Goal: Task Accomplishment & Management: Manage account settings

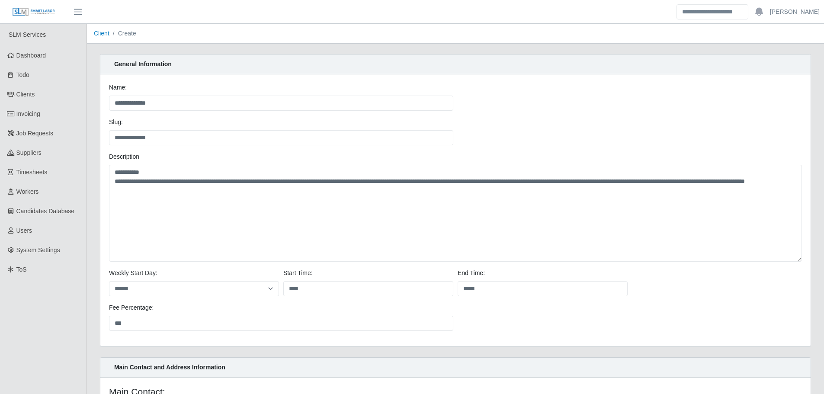
select select "******"
select select "*"
click at [30, 150] on span "Suppliers" at bounding box center [28, 152] width 25 height 7
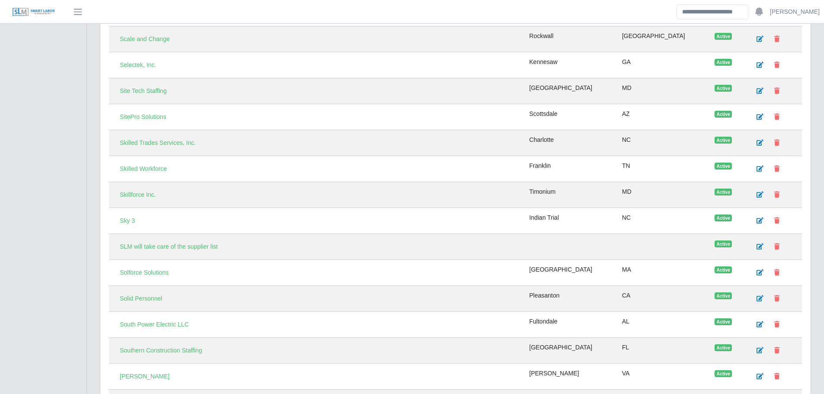
scroll to position [2337, 0]
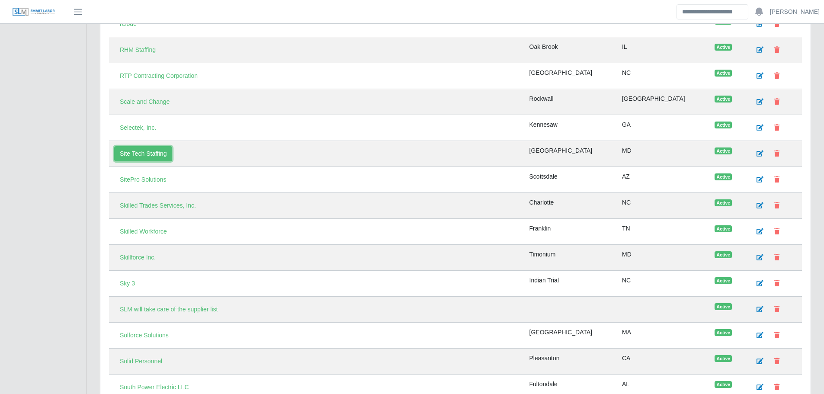
click at [145, 155] on link "Site Tech Staffing" at bounding box center [143, 153] width 58 height 15
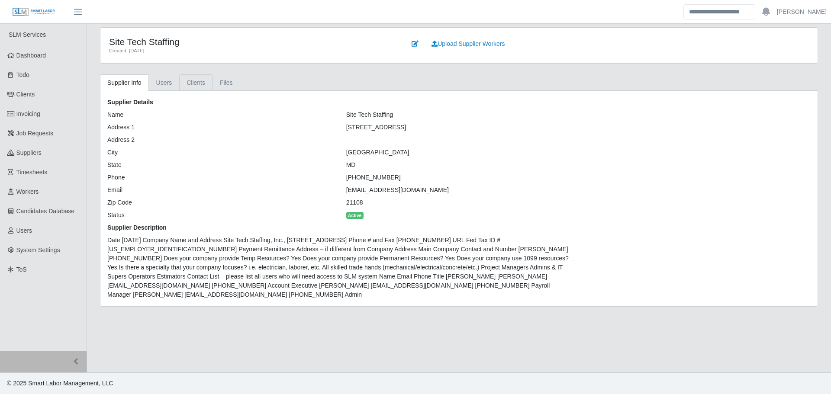
click at [201, 85] on link "Clients" at bounding box center [195, 82] width 33 height 17
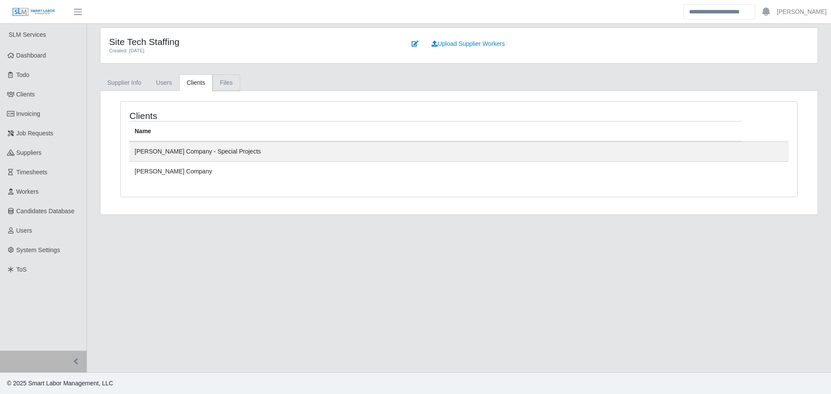
click at [222, 80] on link "Files" at bounding box center [226, 82] width 28 height 17
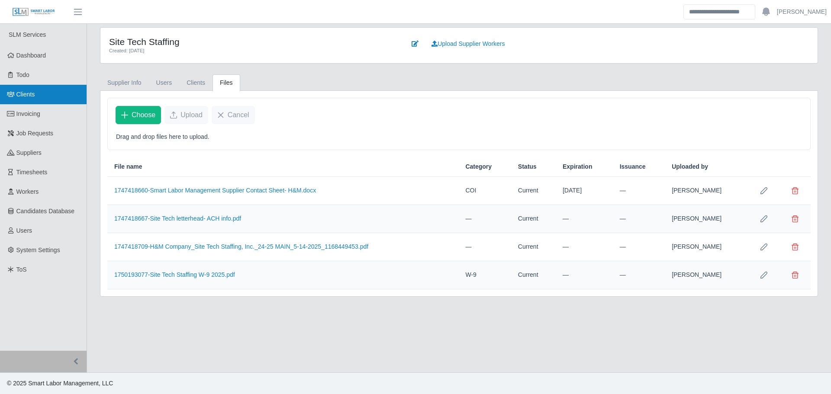
click at [37, 96] on link "Clients" at bounding box center [43, 94] width 87 height 19
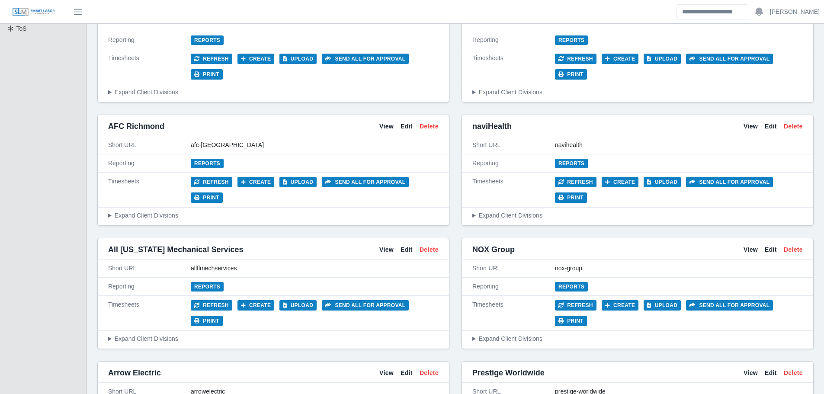
scroll to position [303, 0]
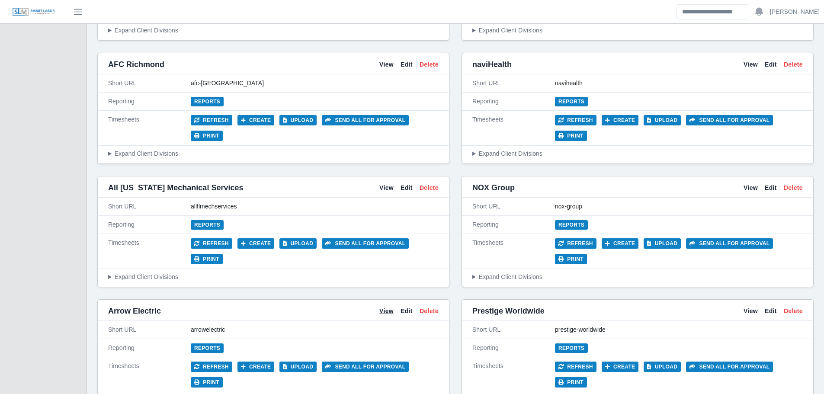
click at [383, 307] on link "View" at bounding box center [387, 311] width 14 height 9
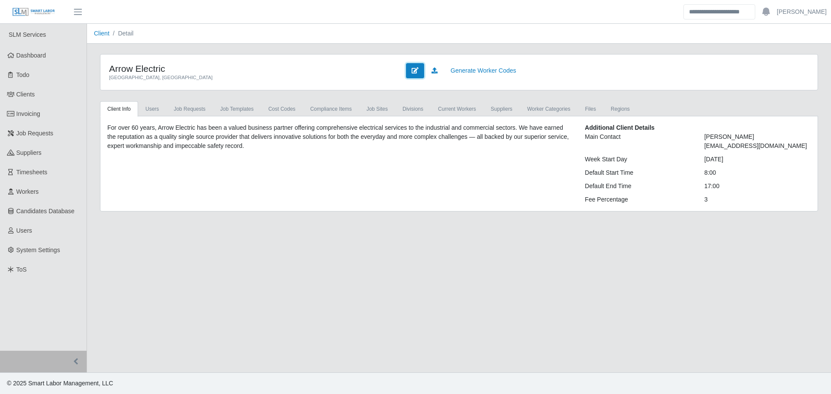
click at [417, 71] on icon at bounding box center [415, 71] width 7 height 6
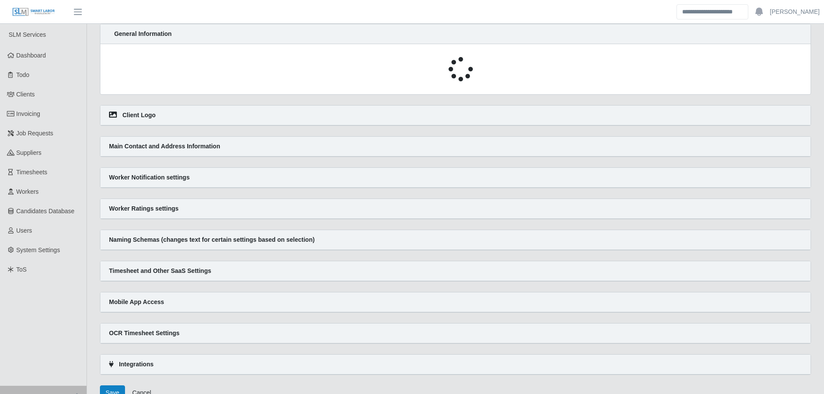
select select
select select "*****"
select select "******"
select select "*"
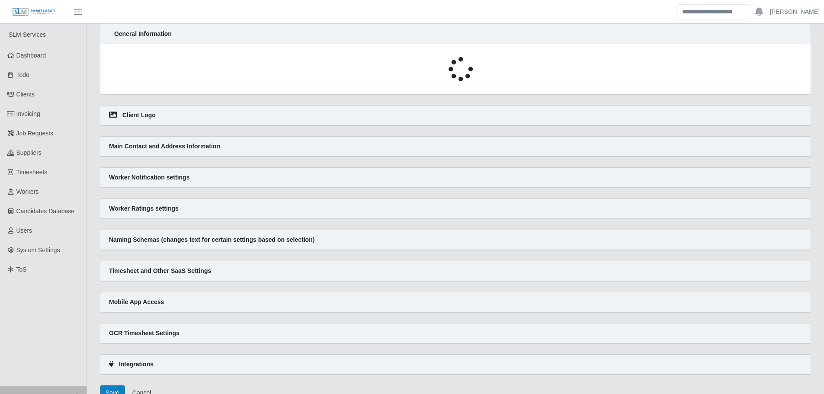
select select "*****"
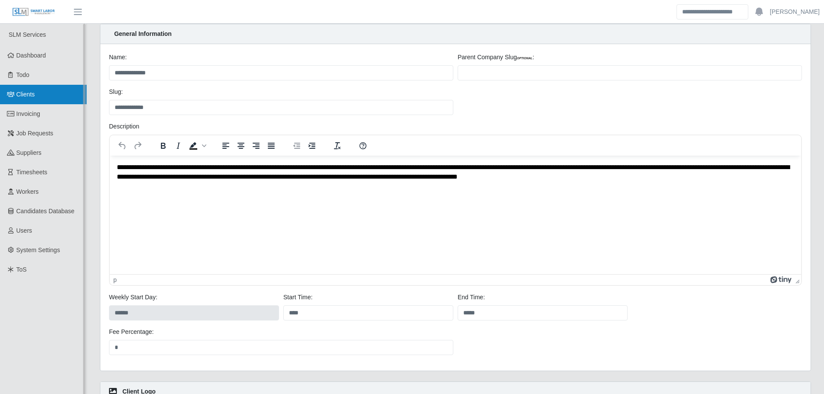
click at [38, 101] on link "Clients" at bounding box center [43, 94] width 87 height 19
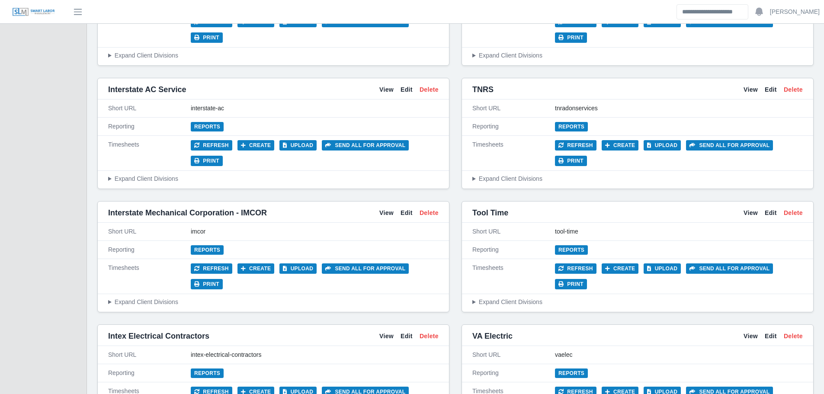
scroll to position [3085, 0]
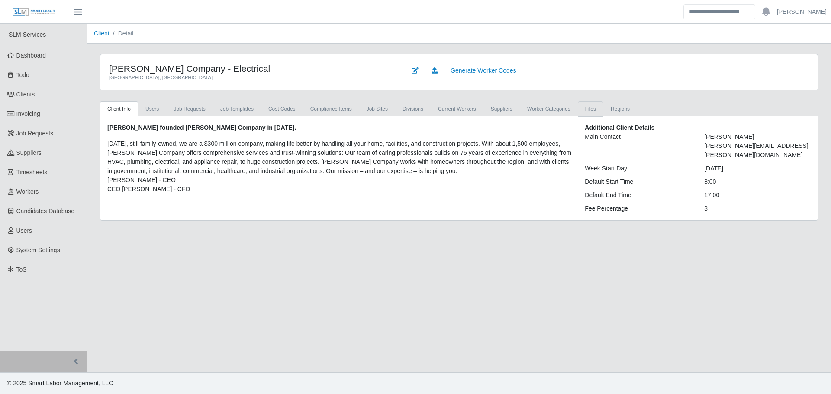
click at [580, 109] on link "Files" at bounding box center [591, 109] width 26 height 16
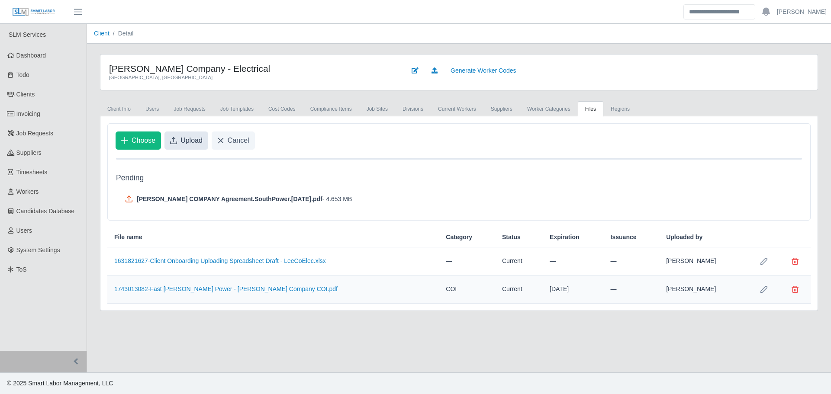
click at [191, 139] on span "Upload" at bounding box center [191, 140] width 22 height 10
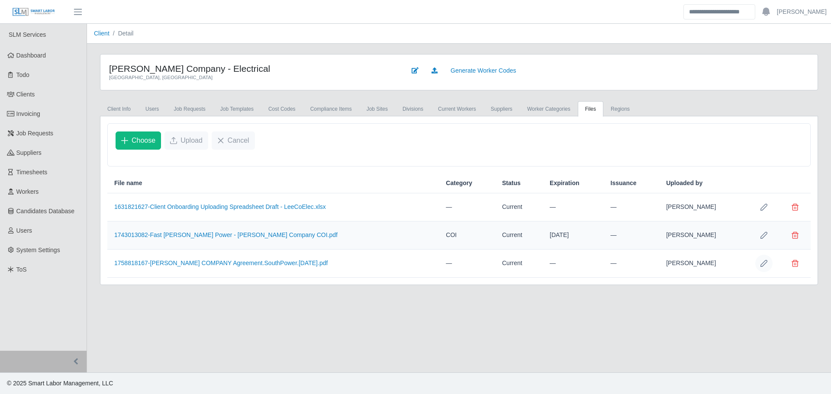
click at [762, 264] on icon "Row Edit" at bounding box center [763, 263] width 7 height 7
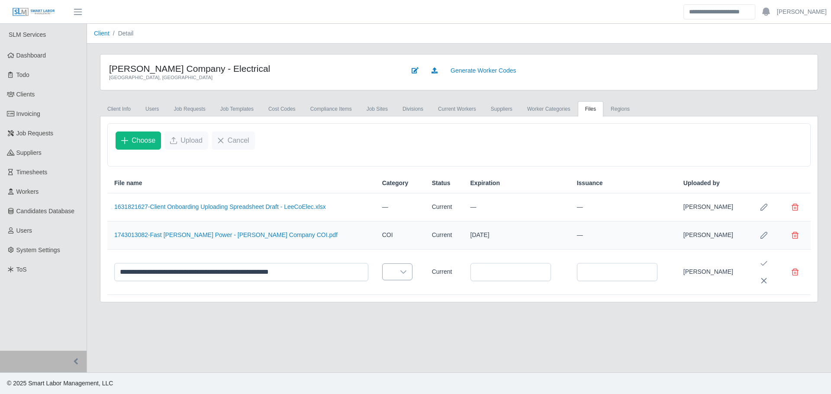
click at [383, 272] on span at bounding box center [389, 272] width 12 height 16
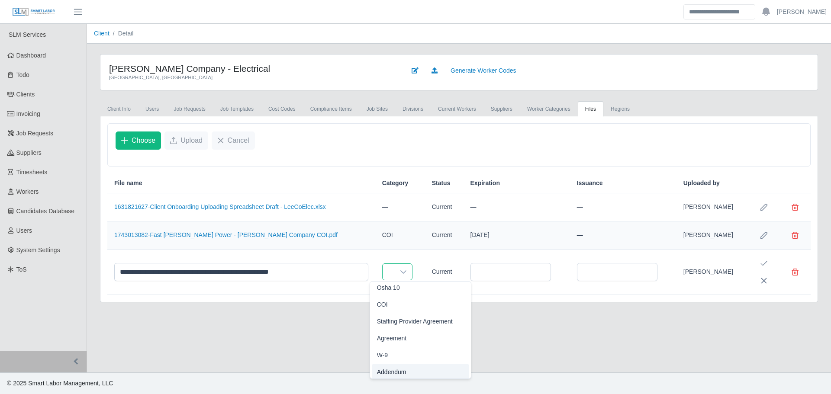
scroll to position [87, 0]
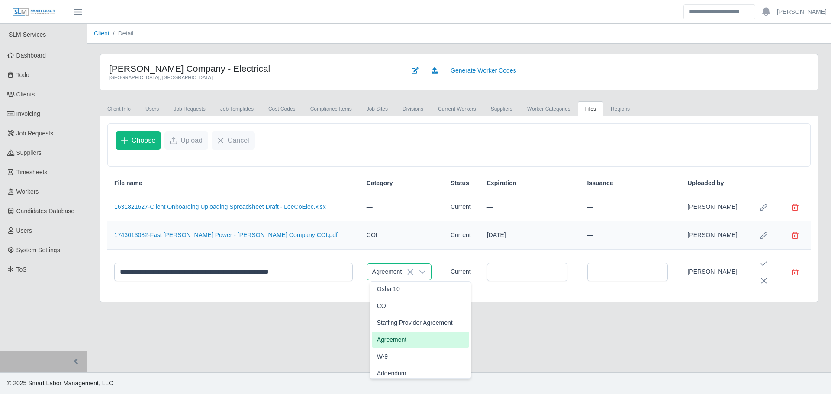
click at [401, 338] on span "Agreement" at bounding box center [391, 339] width 29 height 9
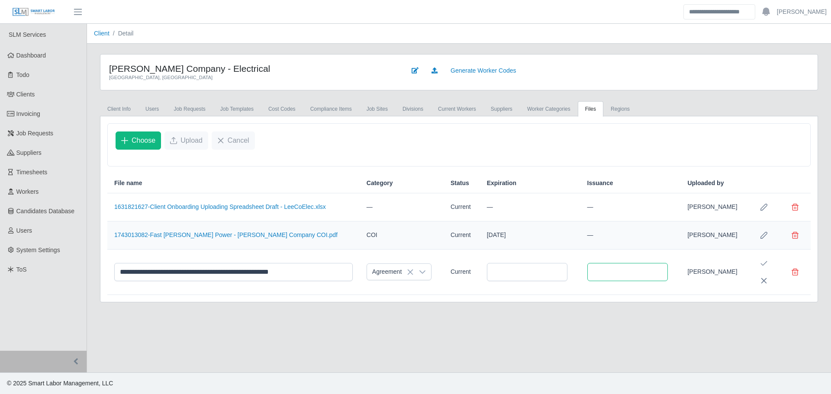
click at [636, 274] on input "text" at bounding box center [627, 272] width 80 height 18
click at [672, 232] on span "25" at bounding box center [673, 231] width 14 height 14
type input "**********"
click at [766, 262] on icon "Save Edit" at bounding box center [763, 263] width 7 height 7
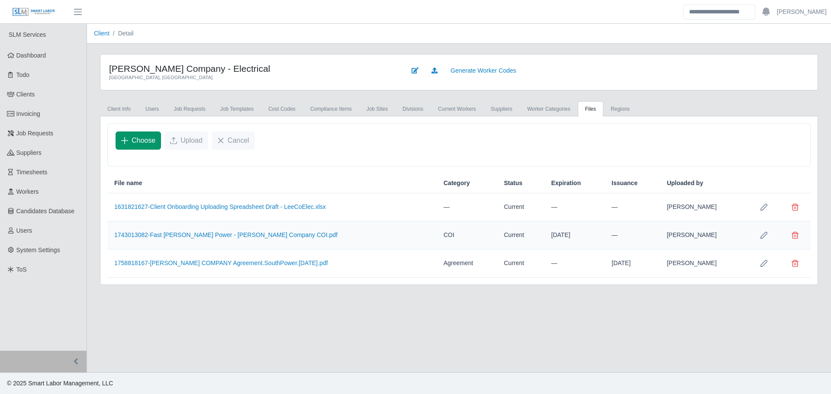
click at [140, 140] on span "Choose" at bounding box center [144, 140] width 24 height 10
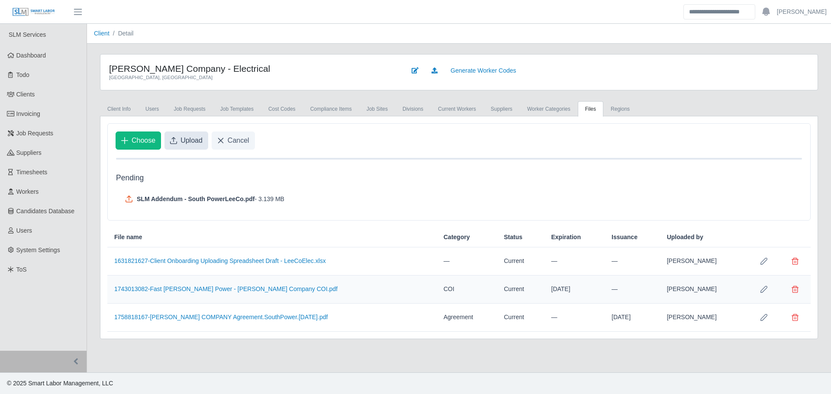
click at [190, 138] on span "Upload" at bounding box center [191, 140] width 22 height 10
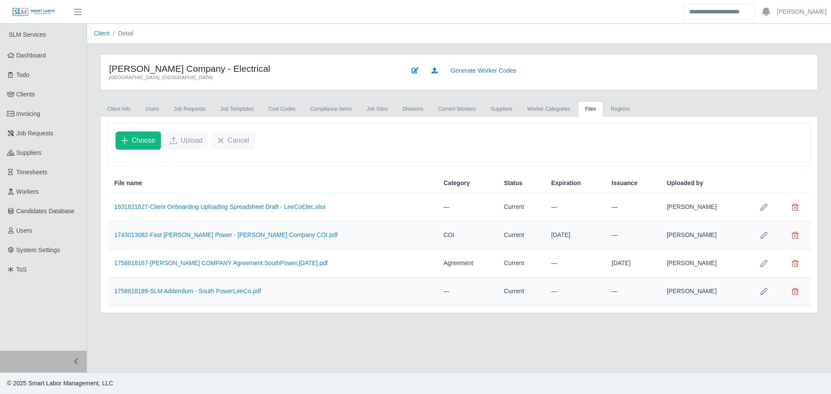
click at [760, 291] on icon "Row Edit" at bounding box center [763, 291] width 7 height 7
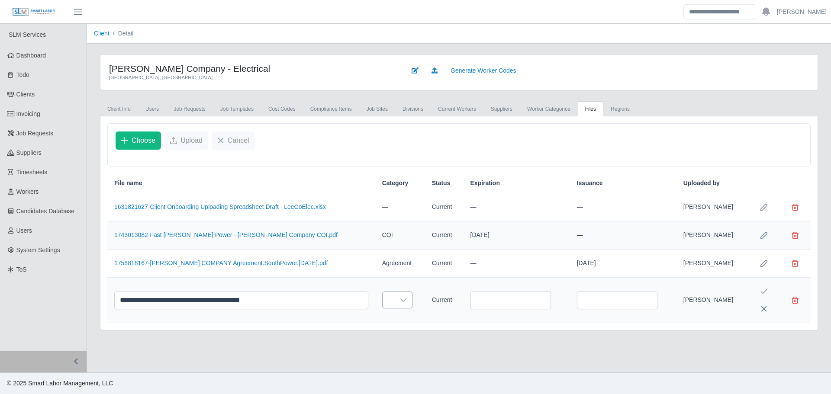
click at [383, 302] on span at bounding box center [389, 300] width 12 height 16
click at [393, 280] on span "Addendum" at bounding box center [391, 280] width 29 height 9
click at [607, 301] on input "text" at bounding box center [627, 300] width 80 height 18
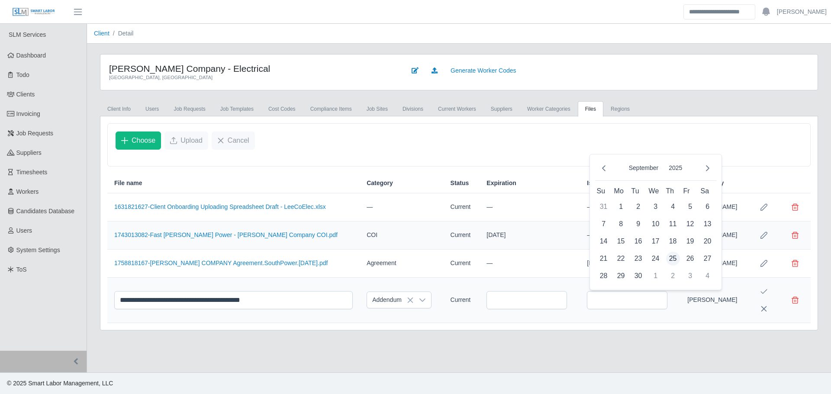
click at [672, 256] on span "25" at bounding box center [673, 259] width 14 height 14
type input "**********"
click at [761, 289] on icon "Save Edit" at bounding box center [763, 291] width 7 height 7
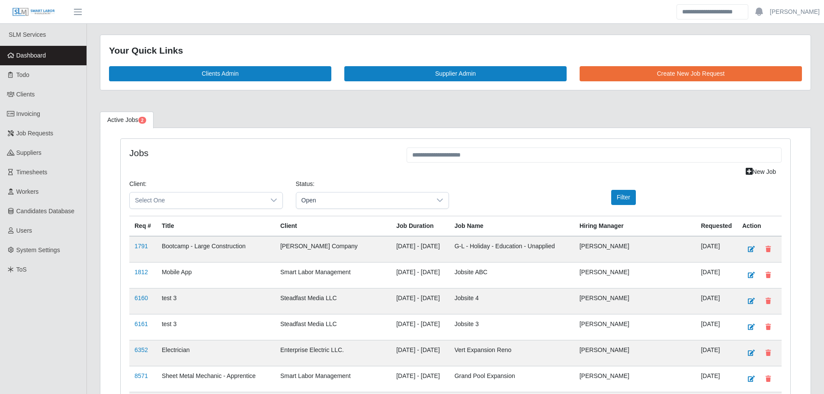
click at [58, 56] on link "Dashboard" at bounding box center [43, 55] width 87 height 19
